Goal: Transaction & Acquisition: Subscribe to service/newsletter

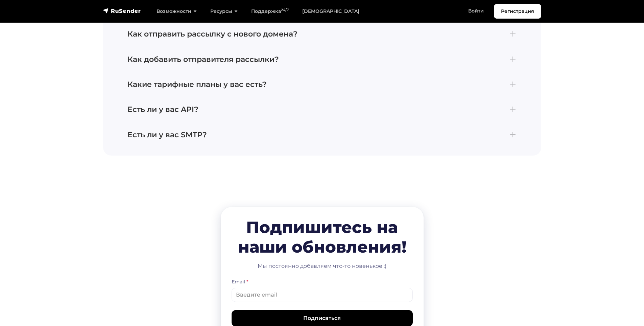
scroll to position [3179, 0]
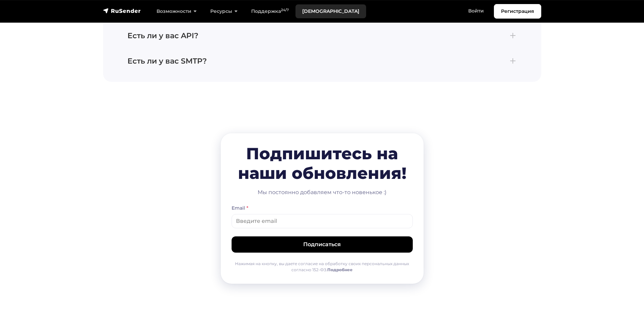
click at [319, 8] on link "[DEMOGRAPHIC_DATA]" at bounding box center [331, 11] width 71 height 14
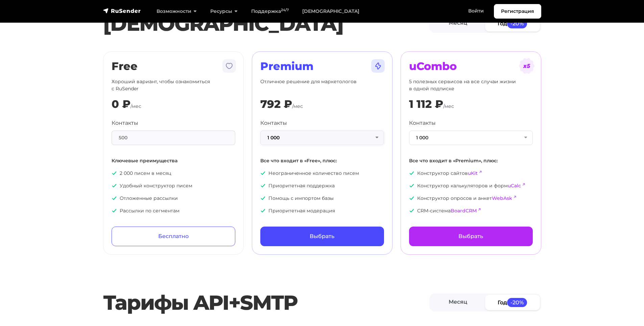
click at [280, 139] on button "1 000" at bounding box center [322, 138] width 124 height 15
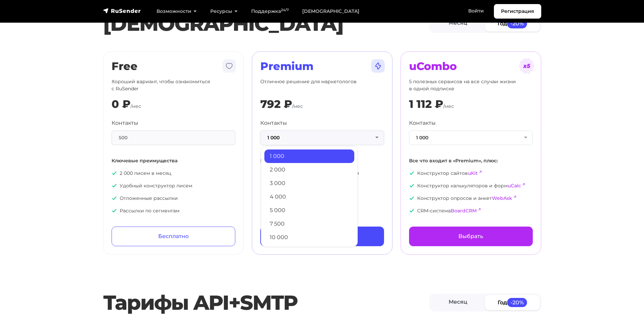
click at [280, 139] on button "1 000" at bounding box center [322, 138] width 124 height 15
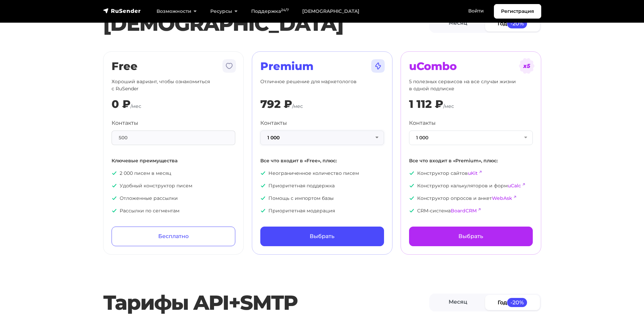
click at [280, 139] on button "1 000" at bounding box center [322, 138] width 124 height 15
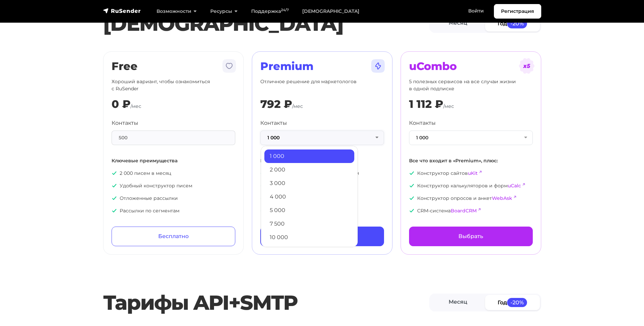
click at [280, 139] on button "1 000" at bounding box center [322, 138] width 124 height 15
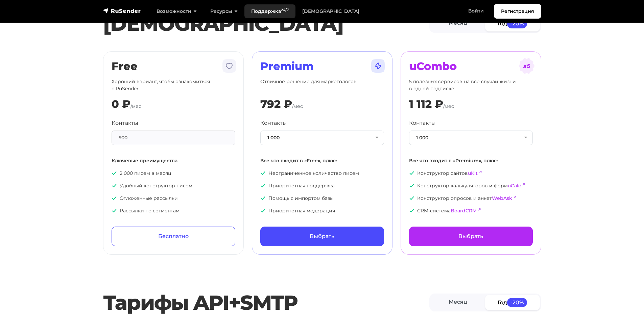
click at [259, 13] on link "Поддержка 24/7" at bounding box center [270, 11] width 51 height 14
click at [510, 7] on link "Регистрация" at bounding box center [517, 11] width 47 height 15
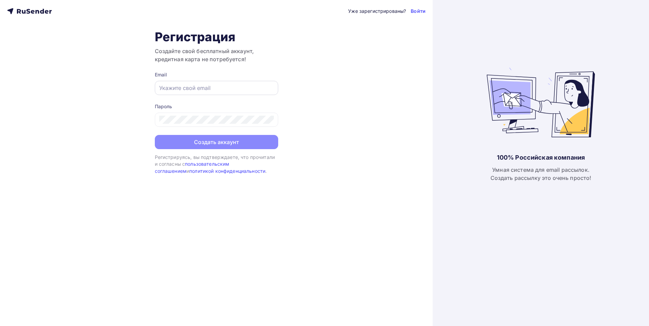
click at [211, 93] on div at bounding box center [216, 88] width 123 height 14
click at [206, 89] on input "text" at bounding box center [216, 88] width 115 height 8
type input "kirillhop47@gmail.com"
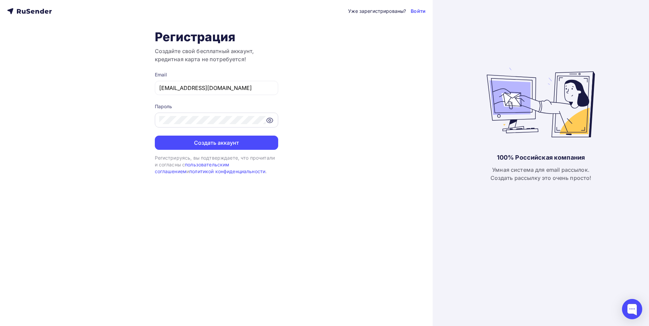
click at [267, 121] on icon at bounding box center [270, 120] width 6 height 5
click at [135, 114] on div "Уже зарегистрированы? Войти Регистрация Создайте свой бесплатный аккаунт, креди…" at bounding box center [216, 163] width 433 height 326
drag, startPoint x: 224, startPoint y: 83, endPoint x: 133, endPoint y: 83, distance: 91.3
click at [133, 83] on div "Уже зарегистрированы? Войти Регистрация Создайте свой бесплатный аккаунт, креди…" at bounding box center [216, 163] width 433 height 326
click at [508, 67] on div "100% Российская компания Умная система для email рассылок. Создать рассылку это…" at bounding box center [541, 163] width 216 height 326
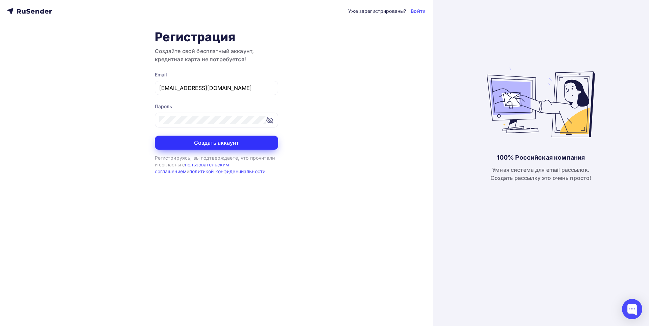
click at [214, 143] on button "Создать аккаунт" at bounding box center [216, 143] width 123 height 14
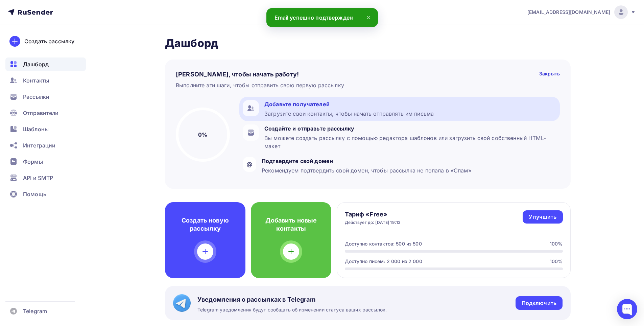
click at [312, 105] on div "Добавьте получателей" at bounding box center [348, 104] width 169 height 8
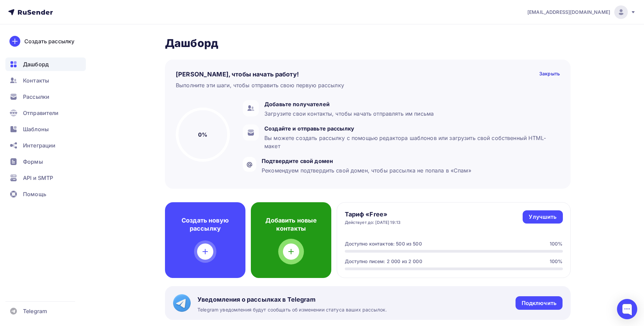
click at [307, 231] on h4 "Добавить новые контакты" at bounding box center [291, 224] width 59 height 16
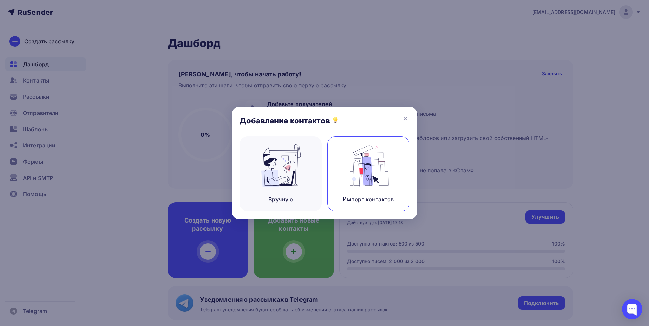
click at [377, 158] on img at bounding box center [368, 165] width 45 height 43
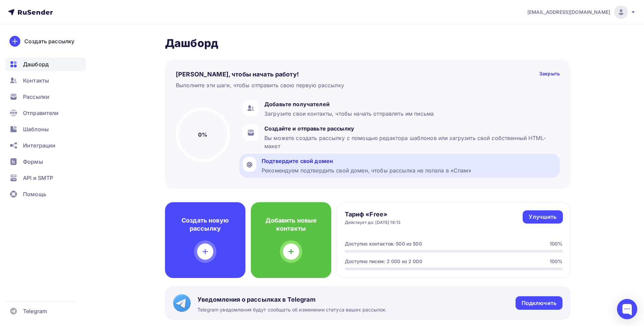
click at [302, 169] on div "Рекомендуем подтвердить свой домен, чтобы рассылка не попала в «Спам»" at bounding box center [367, 170] width 210 height 8
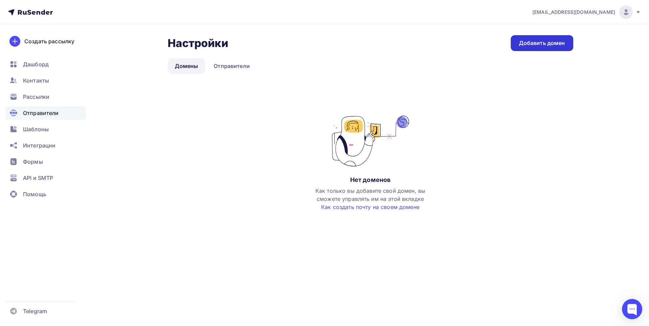
click at [537, 42] on div "Добавить домен" at bounding box center [542, 43] width 46 height 8
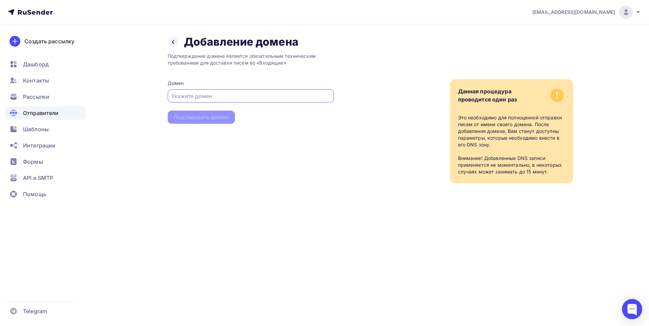
click at [207, 98] on input "text" at bounding box center [250, 96] width 159 height 8
paste input "doncybertech.ru"
type input "doncybertech.ru"
click at [215, 119] on div "Подтвердить домен" at bounding box center [201, 117] width 55 height 8
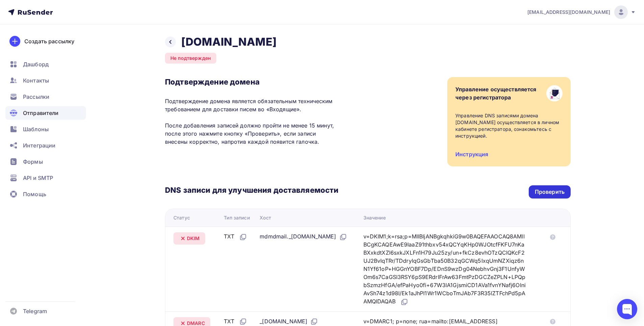
click at [538, 195] on div "Проверить" at bounding box center [550, 192] width 30 height 8
click at [168, 40] on icon at bounding box center [170, 41] width 5 height 5
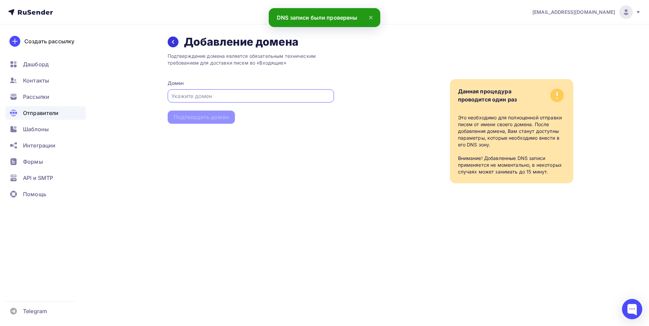
click at [168, 41] on div at bounding box center [173, 42] width 11 height 11
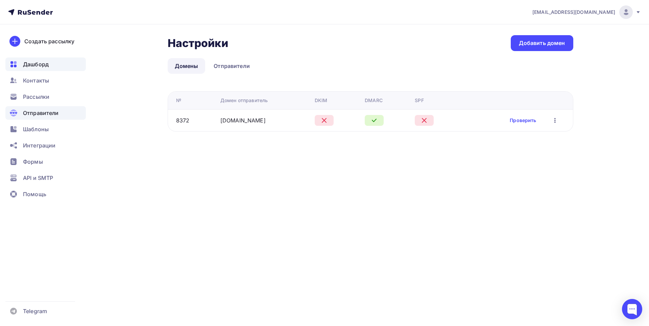
click at [42, 67] on span "Дашборд" at bounding box center [36, 64] width 26 height 8
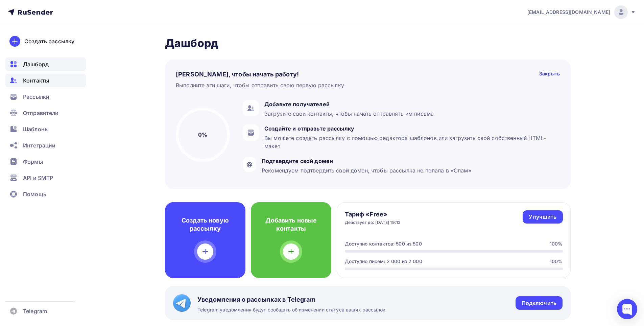
click at [42, 81] on span "Контакты" at bounding box center [36, 80] width 26 height 8
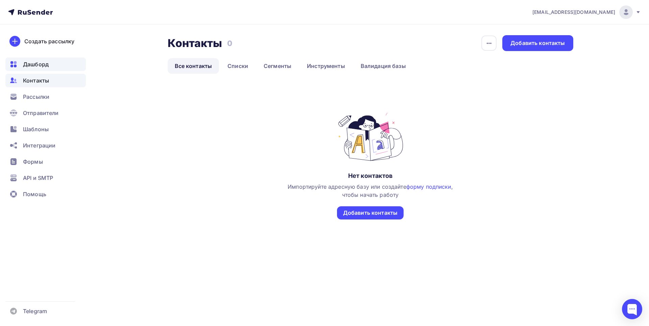
click at [44, 69] on div "Дашборд" at bounding box center [45, 64] width 80 height 14
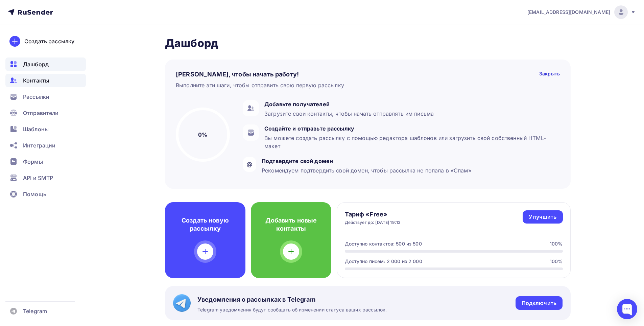
click at [42, 79] on span "Контакты" at bounding box center [36, 80] width 26 height 8
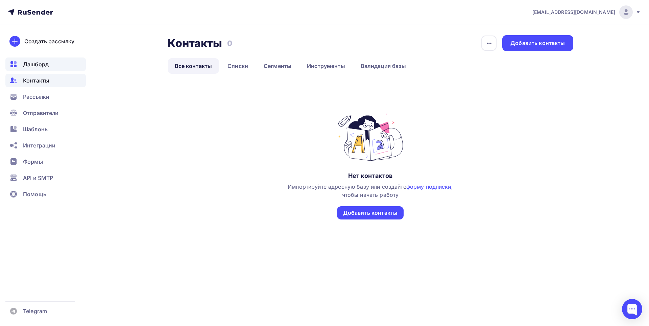
click at [30, 70] on div "Дашборд" at bounding box center [45, 64] width 80 height 14
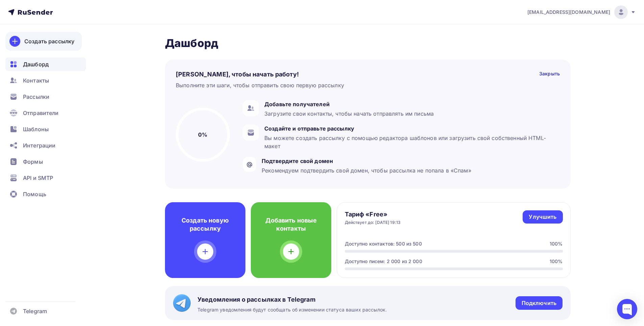
click at [60, 38] on div "Создать рассылку" at bounding box center [49, 41] width 50 height 8
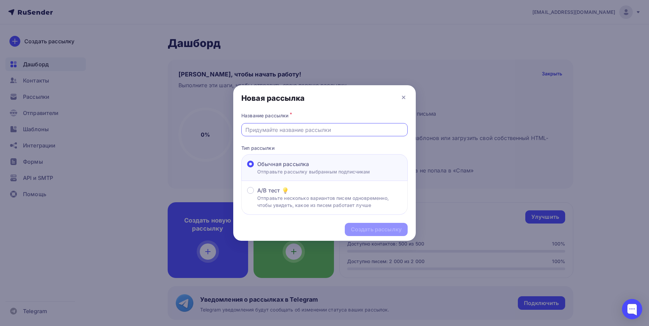
click at [271, 131] on input "text" at bounding box center [325, 130] width 159 height 8
click at [401, 96] on icon at bounding box center [404, 97] width 8 height 8
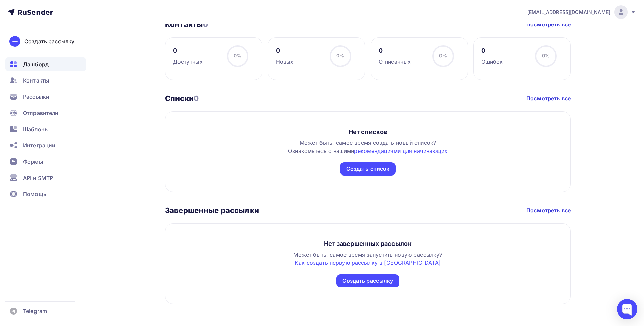
scroll to position [319, 0]
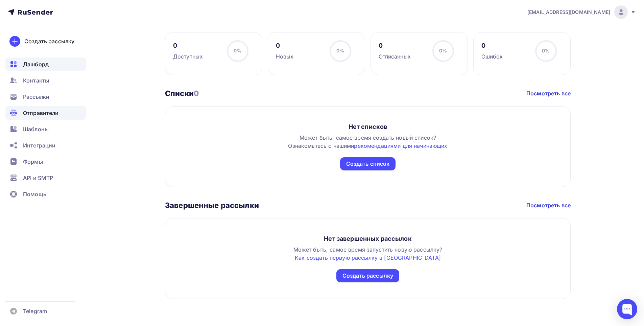
click at [50, 113] on span "Отправители" at bounding box center [41, 113] width 36 height 8
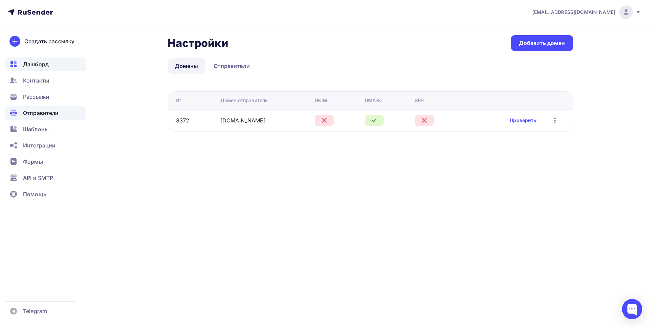
click at [46, 64] on span "Дашборд" at bounding box center [36, 64] width 26 height 8
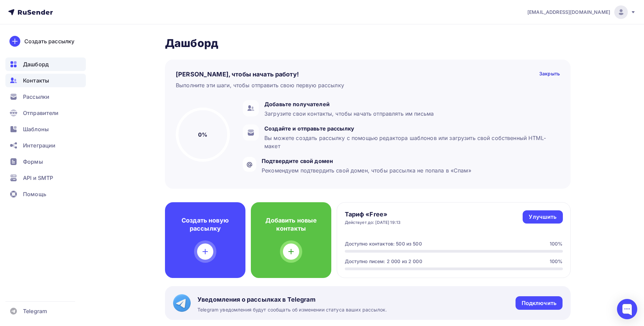
click at [46, 77] on span "Контакты" at bounding box center [36, 80] width 26 height 8
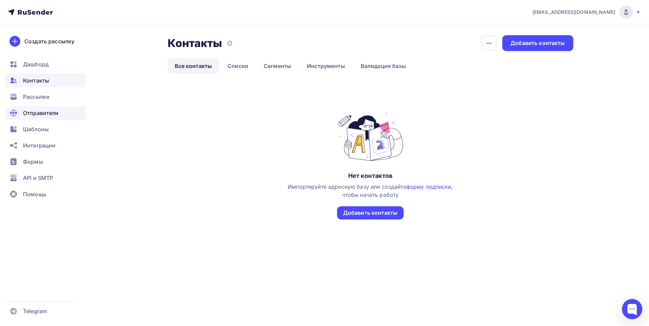
click at [36, 113] on span "Отправители" at bounding box center [41, 113] width 36 height 8
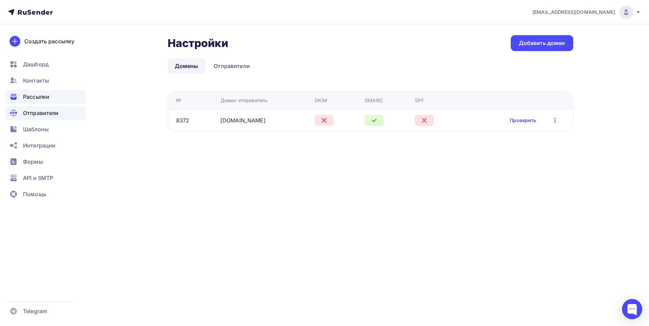
click at [40, 99] on span "Рассылки" at bounding box center [36, 97] width 26 height 8
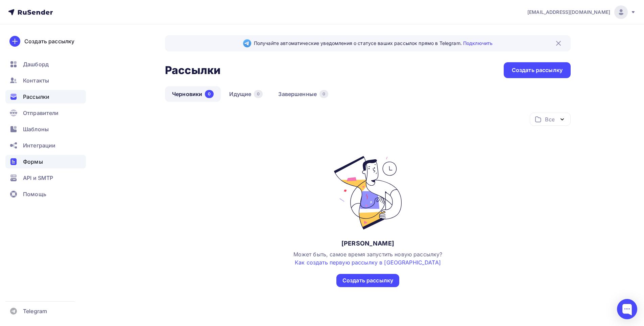
click at [35, 161] on span "Формы" at bounding box center [33, 162] width 20 height 8
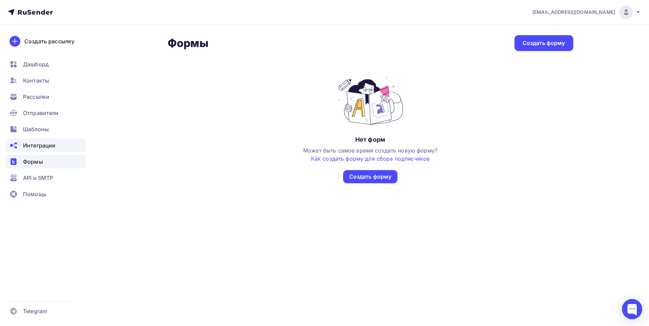
click at [33, 147] on span "Интеграции" at bounding box center [39, 145] width 32 height 8
